Goal: Information Seeking & Learning: Learn about a topic

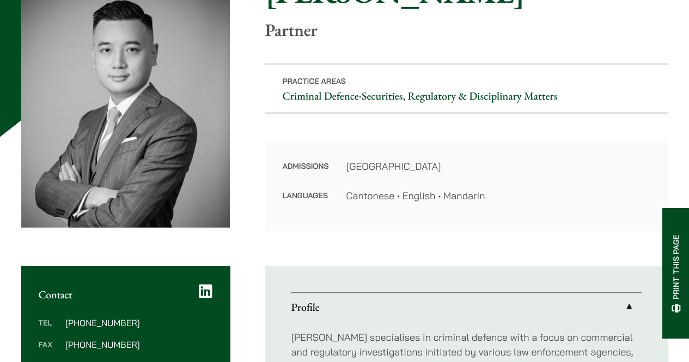
scroll to position [272, 0]
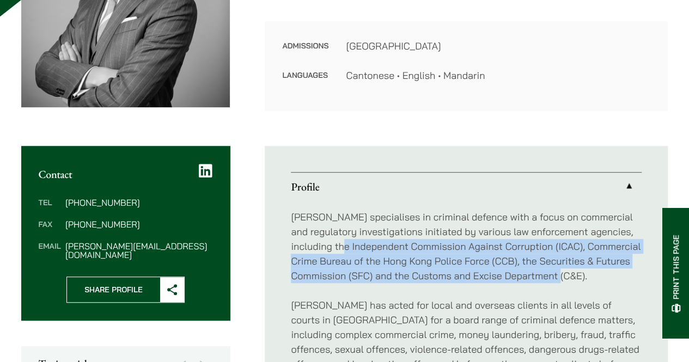
drag, startPoint x: 371, startPoint y: 240, endPoint x: 591, endPoint y: 278, distance: 223.5
click at [591, 278] on p "[PERSON_NAME] specialises in criminal defence with a focus on commercial and re…" at bounding box center [466, 247] width 351 height 74
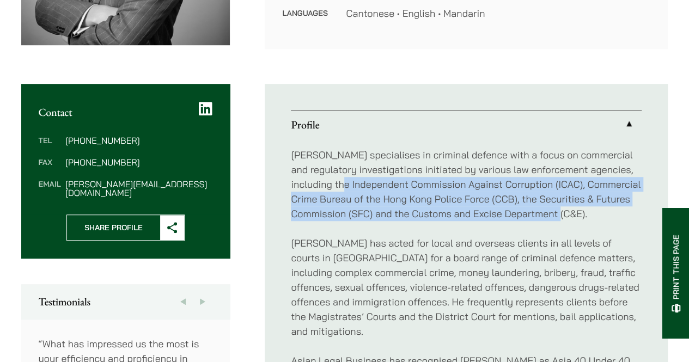
scroll to position [436, 0]
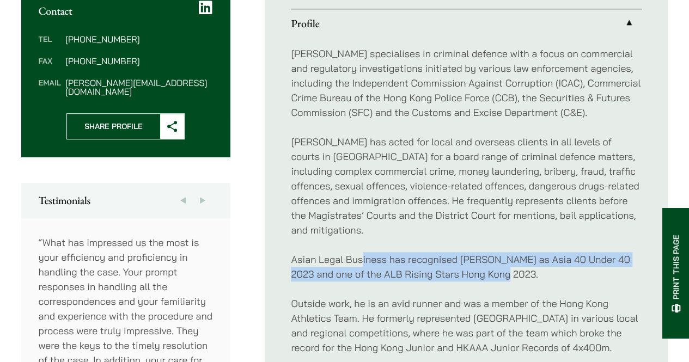
drag, startPoint x: 361, startPoint y: 257, endPoint x: 497, endPoint y: 272, distance: 136.5
click at [497, 272] on p "Asian Legal Business has recognised [PERSON_NAME] as Asia 40 Under 40 2023 and …" at bounding box center [466, 266] width 351 height 29
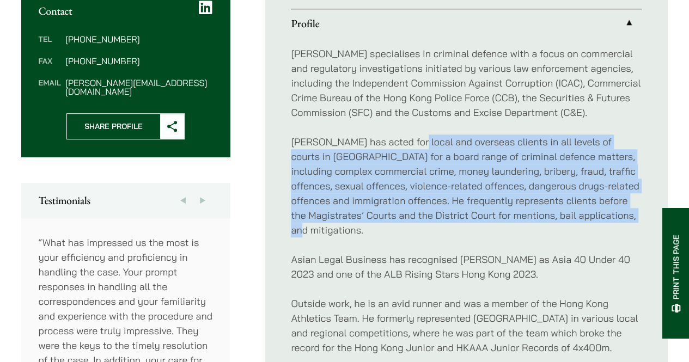
drag, startPoint x: 414, startPoint y: 135, endPoint x: 565, endPoint y: 225, distance: 176.0
click at [565, 225] on p "[PERSON_NAME] has acted for local and overseas clients in all levels of courts …" at bounding box center [466, 186] width 351 height 103
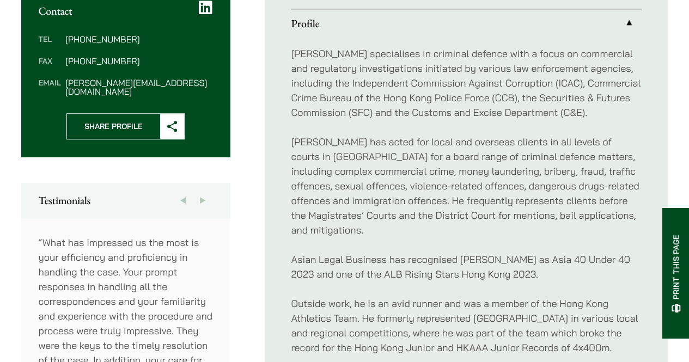
click at [493, 250] on div "[PERSON_NAME] specialises in criminal defence with a focus on commercial and re…" at bounding box center [466, 267] width 351 height 459
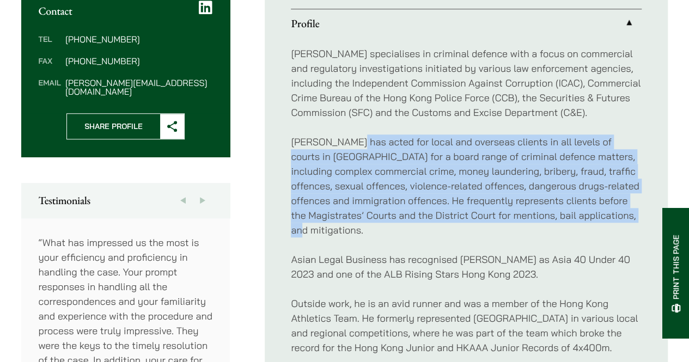
drag, startPoint x: 352, startPoint y: 134, endPoint x: 524, endPoint y: 229, distance: 196.8
click at [524, 229] on p "[PERSON_NAME] has acted for local and overseas clients in all levels of courts …" at bounding box center [466, 186] width 351 height 103
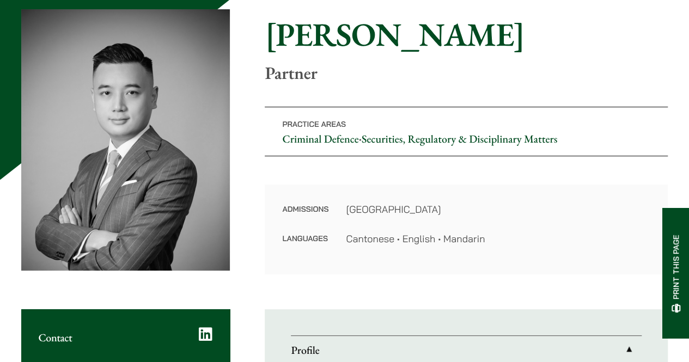
scroll to position [0, 0]
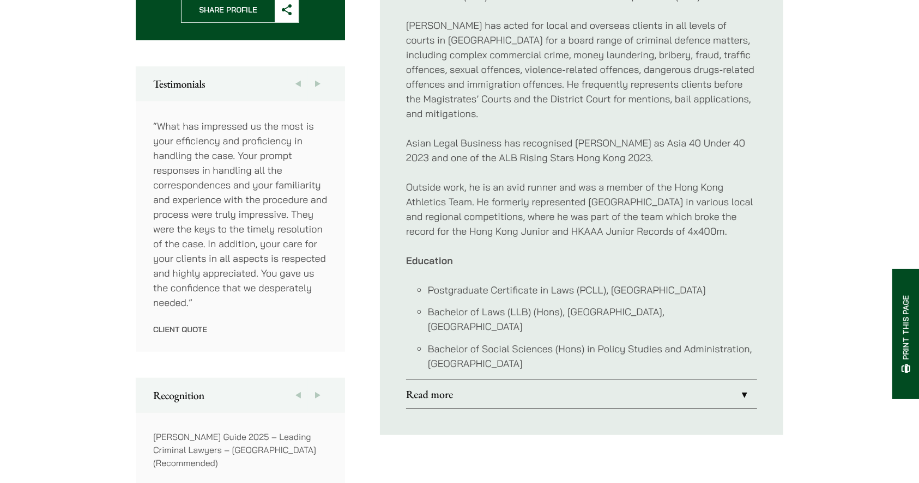
scroll to position [581, 0]
